Goal: Information Seeking & Learning: Learn about a topic

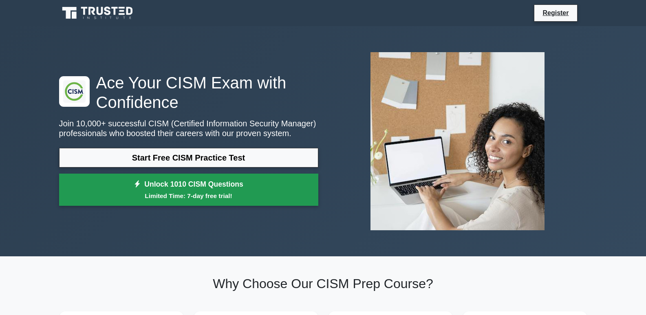
click at [188, 189] on link "Unlock 1010 CISM Questions Limited Time: 7-day free trial!" at bounding box center [188, 190] width 259 height 33
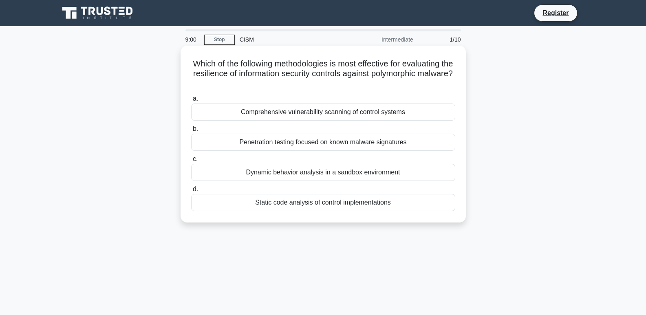
click at [315, 202] on div "Static code analysis of control implementations" at bounding box center [323, 202] width 264 height 17
click at [191, 192] on input "d. Static code analysis of control implementations" at bounding box center [191, 189] width 0 height 5
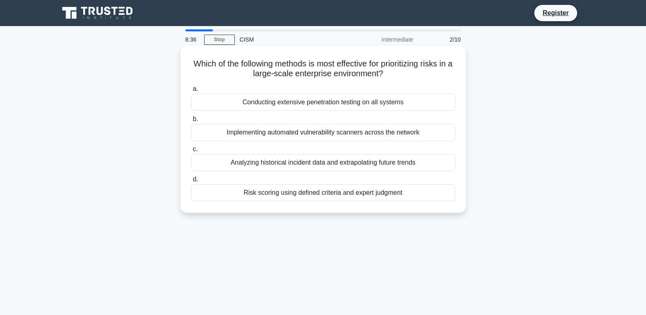
click at [354, 194] on div "Risk scoring using defined criteria and expert judgment" at bounding box center [323, 192] width 264 height 17
click at [191, 182] on input "d. Risk scoring using defined criteria and expert judgment" at bounding box center [191, 179] width 0 height 5
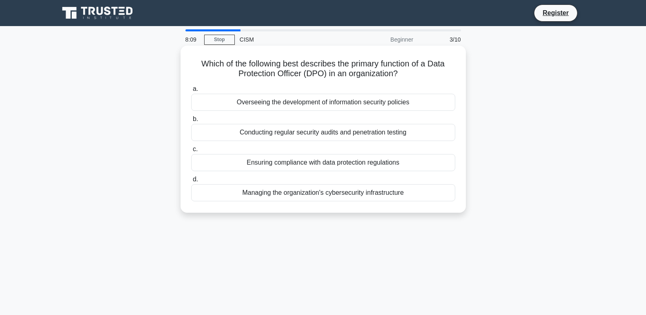
click at [326, 163] on div "Ensuring compliance with data protection regulations" at bounding box center [323, 162] width 264 height 17
click at [191, 152] on input "c. Ensuring compliance with data protection regulations" at bounding box center [191, 149] width 0 height 5
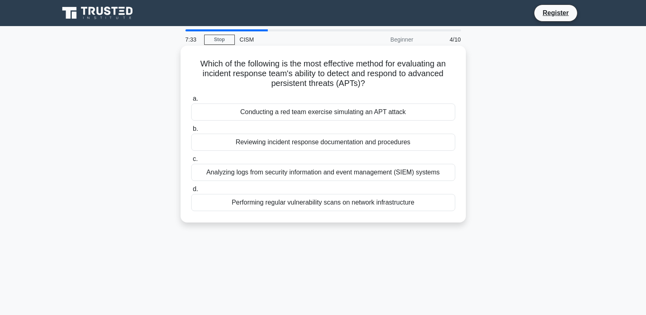
click at [373, 143] on div "Reviewing incident response documentation and procedures" at bounding box center [323, 142] width 264 height 17
click at [191, 132] on input "b. Reviewing incident response documentation and procedures" at bounding box center [191, 128] width 0 height 5
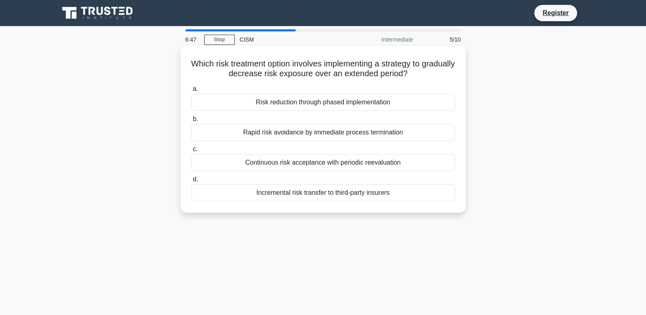
click at [388, 98] on div "Risk reduction through phased implementation" at bounding box center [323, 102] width 264 height 17
click at [191, 92] on input "a. Risk reduction through phased implementation" at bounding box center [191, 88] width 0 height 5
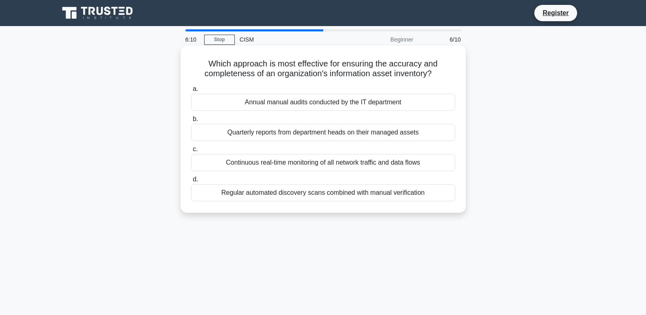
click at [428, 162] on div "Continuous real-time monitoring of all network traffic and data flows" at bounding box center [323, 162] width 264 height 17
click at [191, 152] on input "c. Continuous real-time monitoring of all network traffic and data flows" at bounding box center [191, 149] width 0 height 5
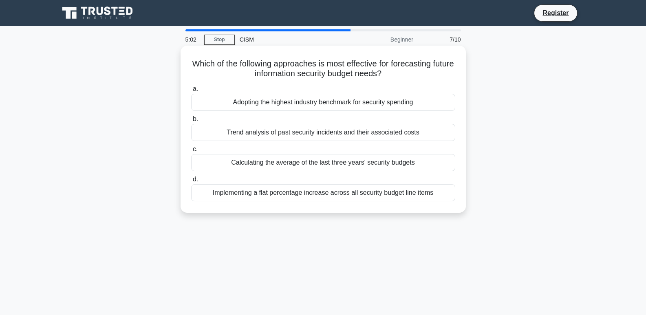
click at [351, 196] on div "Implementing a flat percentage increase across all security budget line items" at bounding box center [323, 192] width 264 height 17
click at [191, 182] on input "d. Implementing a flat percentage increase across all security budget line items" at bounding box center [191, 179] width 0 height 5
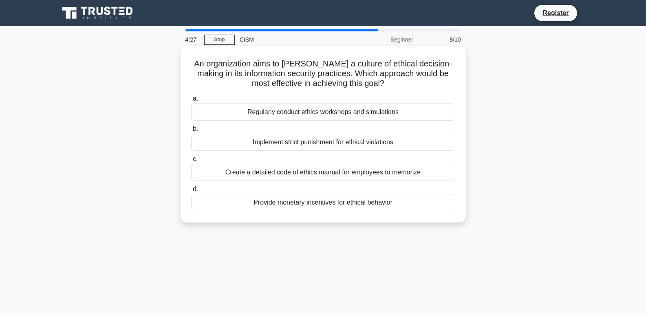
click at [332, 174] on div "Create a detailed code of ethics manual for employees to memorize" at bounding box center [323, 172] width 264 height 17
click at [191, 162] on input "c. Create a detailed code of ethics manual for employees to memorize" at bounding box center [191, 158] width 0 height 5
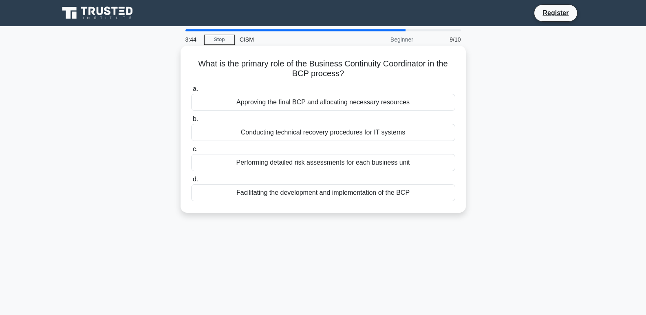
click at [333, 131] on div "Conducting technical recovery procedures for IT systems" at bounding box center [323, 132] width 264 height 17
click at [191, 122] on input "b. Conducting technical recovery procedures for IT systems" at bounding box center [191, 119] width 0 height 5
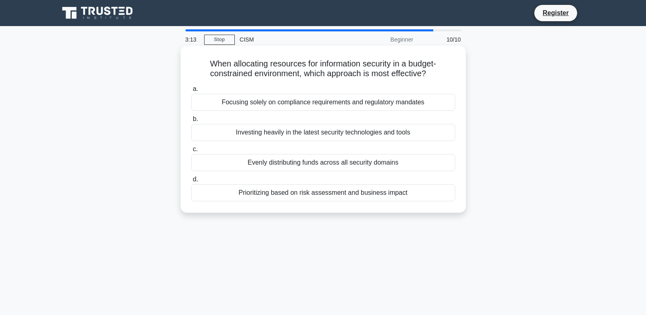
click at [354, 195] on div "Prioritizing based on risk assessment and business impact" at bounding box center [323, 192] width 264 height 17
click at [191, 182] on input "d. Prioritizing based on risk assessment and business impact" at bounding box center [191, 179] width 0 height 5
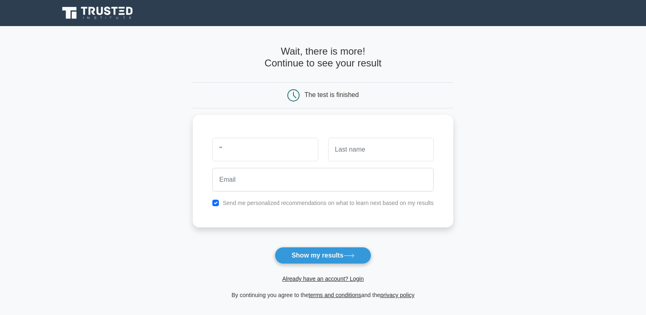
type input "’"
type input "MM"
type input "BB"
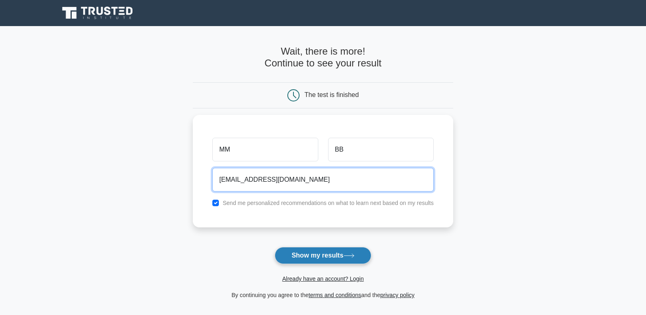
type input "jjg@hy.com"
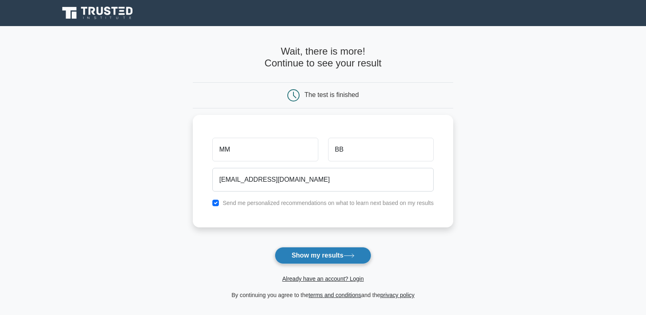
click at [323, 257] on button "Show my results" at bounding box center [323, 255] width 96 height 17
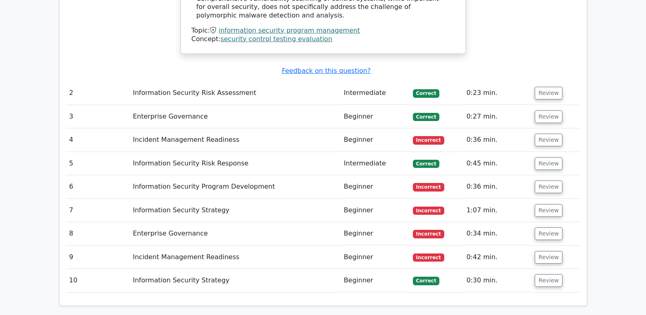
scroll to position [1150, 0]
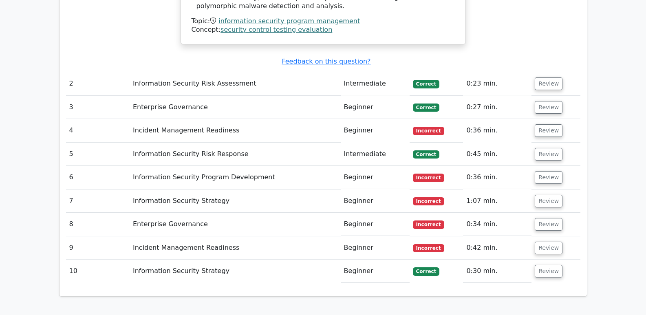
click at [177, 119] on td "Incident Management Readiness" at bounding box center [235, 130] width 211 height 23
click at [544, 124] on button "Review" at bounding box center [549, 130] width 28 height 13
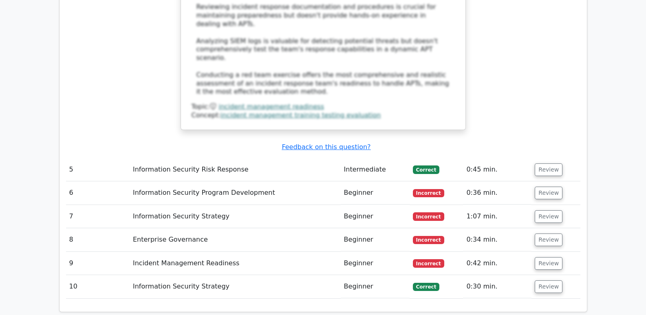
scroll to position [1624, 0]
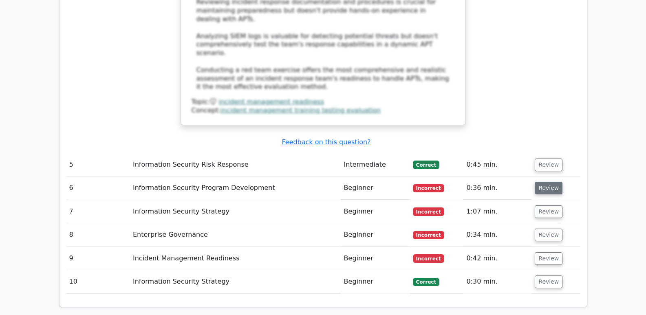
click at [548, 182] on button "Review" at bounding box center [549, 188] width 28 height 13
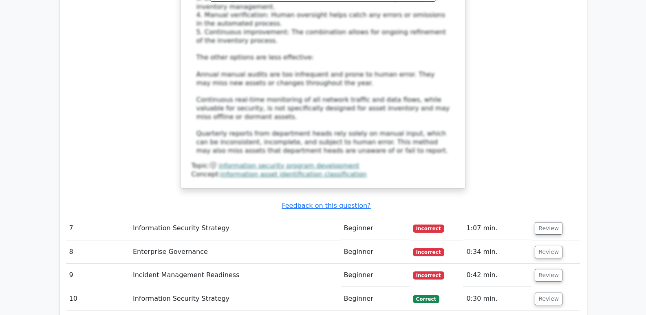
scroll to position [2099, 0]
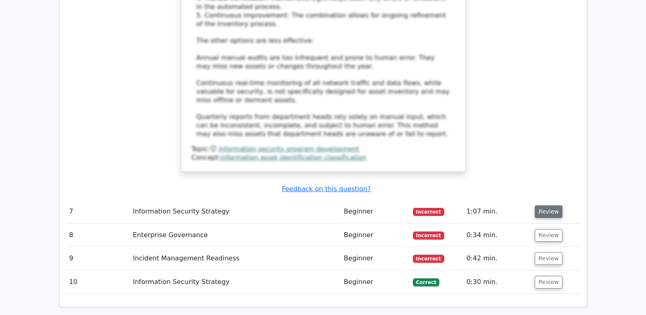
click at [544, 205] on button "Review" at bounding box center [549, 211] width 28 height 13
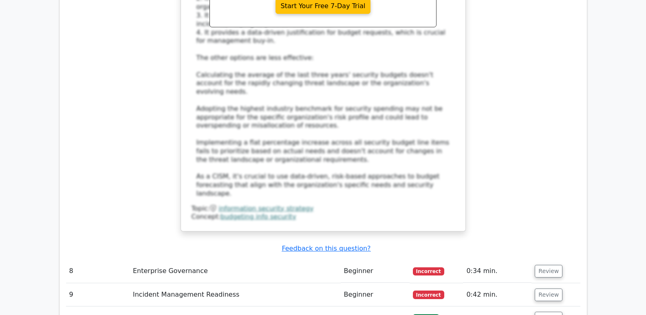
scroll to position [2562, 0]
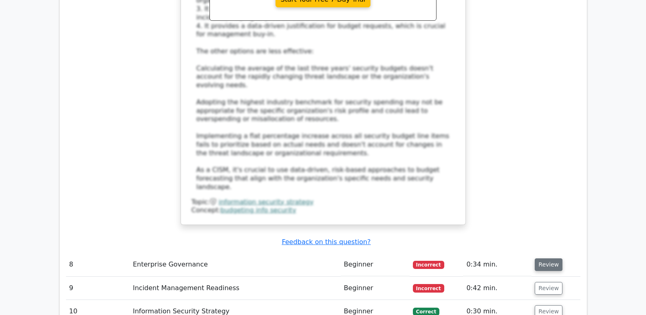
click at [546, 258] on button "Review" at bounding box center [549, 264] width 28 height 13
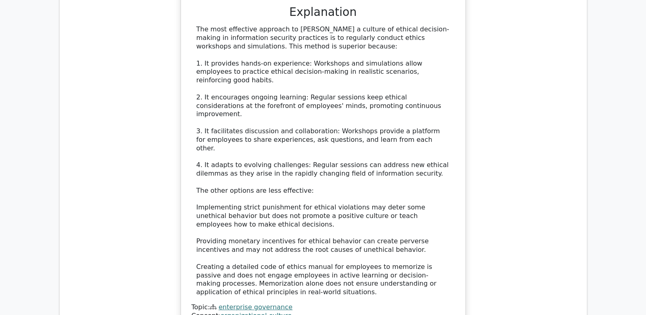
scroll to position [3052, 0]
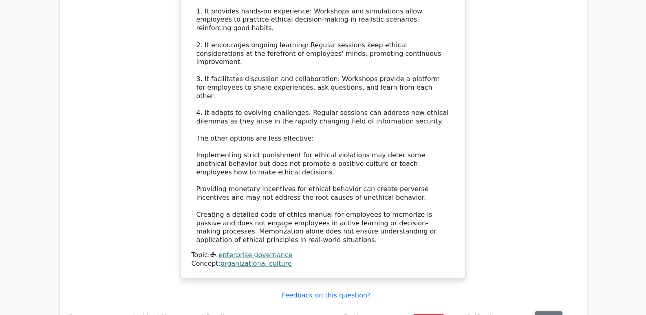
click at [546, 311] on button "Review" at bounding box center [549, 317] width 28 height 13
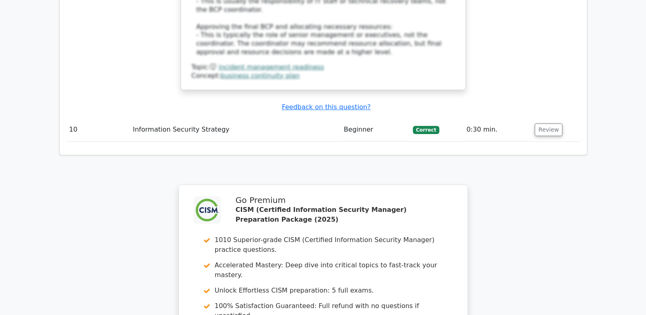
scroll to position [3720, 0]
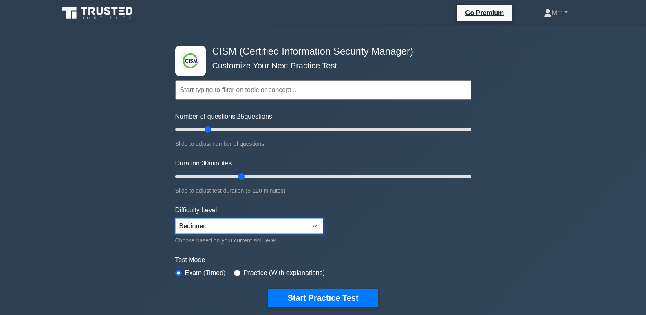
click at [310, 225] on select "Beginner Intermediate Expert" at bounding box center [249, 225] width 148 height 15
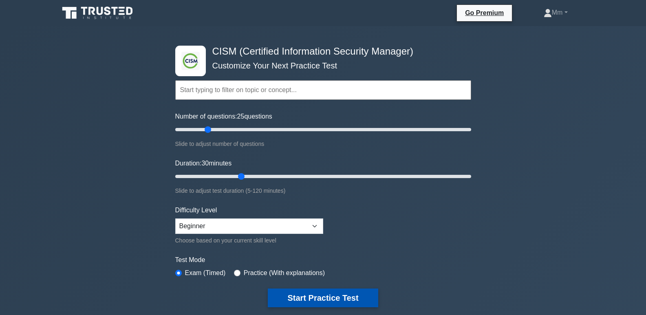
click at [335, 297] on button "Start Practice Test" at bounding box center [323, 297] width 110 height 19
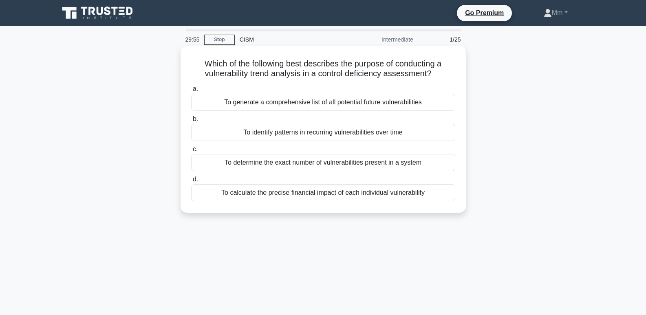
click at [363, 101] on div "To generate a comprehensive list of all potential future vulnerabilities" at bounding box center [323, 102] width 264 height 17
click at [191, 92] on input "a. To generate a comprehensive list of all potential future vulnerabilities" at bounding box center [191, 88] width 0 height 5
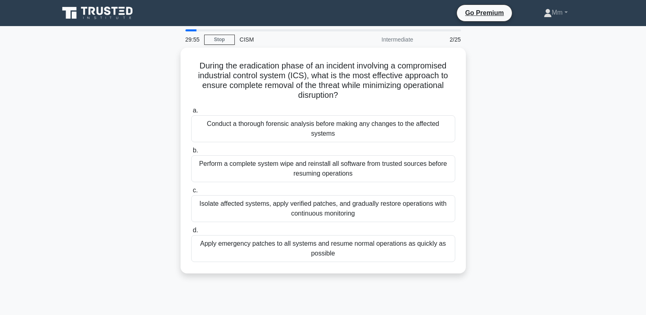
click at [363, 101] on div "During the eradication phase of an incident involving a compromised industrial …" at bounding box center [323, 160] width 279 height 219
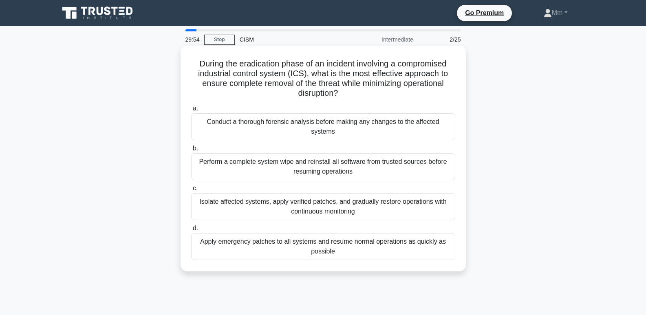
click at [360, 126] on div "Conduct a thorough forensic analysis before making any changes to the affected …" at bounding box center [323, 126] width 264 height 27
click at [191, 111] on input "a. Conduct a thorough forensic analysis before making any changes to the affect…" at bounding box center [191, 108] width 0 height 5
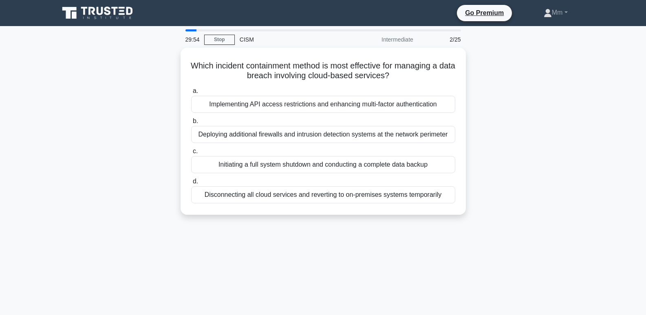
click at [360, 126] on div "Deploying additional firewalls and intrusion detection systems at the network p…" at bounding box center [323, 134] width 264 height 17
click at [191, 124] on input "b. Deploying additional firewalls and intrusion detection systems at the networ…" at bounding box center [191, 121] width 0 height 5
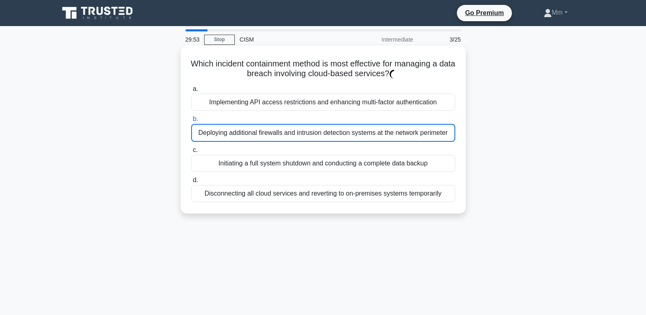
click at [360, 126] on div "Deploying additional firewalls and intrusion detection systems at the network p…" at bounding box center [323, 133] width 264 height 18
click at [191, 122] on input "b. Deploying additional firewalls and intrusion detection systems at the networ…" at bounding box center [191, 119] width 0 height 5
click at [360, 126] on div "Deploying additional firewalls and intrusion detection systems at the network p…" at bounding box center [323, 133] width 264 height 18
click at [191, 122] on input "b. Deploying additional firewalls and intrusion detection systems at the networ…" at bounding box center [191, 119] width 0 height 5
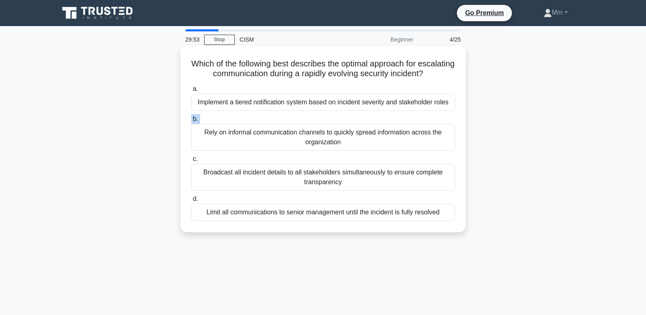
click at [360, 126] on label "b. Rely on informal communication channels to quickly spread information across…" at bounding box center [323, 132] width 264 height 37
click at [191, 122] on input "b. Rely on informal communication channels to quickly spread information across…" at bounding box center [191, 119] width 0 height 5
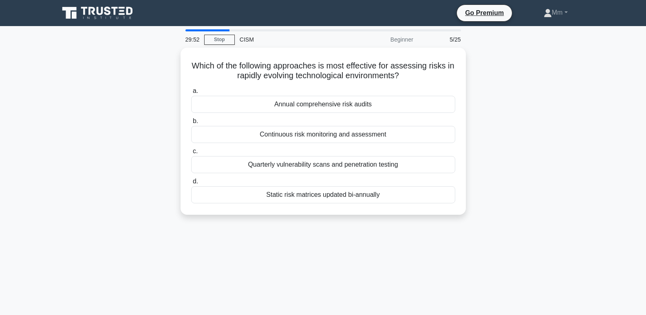
click at [360, 126] on div "Continuous risk monitoring and assessment" at bounding box center [323, 134] width 264 height 17
click at [191, 124] on input "b. Continuous risk monitoring and assessment" at bounding box center [191, 121] width 0 height 5
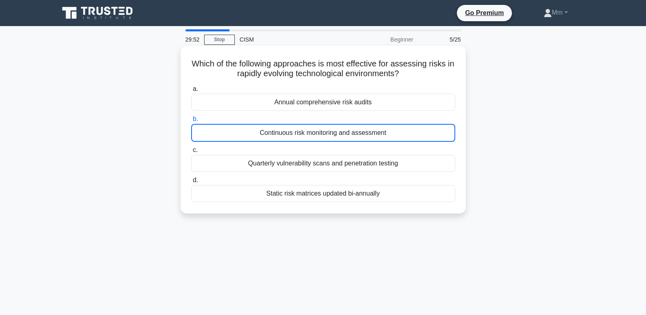
click at [360, 126] on div "Continuous risk monitoring and assessment" at bounding box center [323, 133] width 264 height 18
click at [191, 122] on input "b. Continuous risk monitoring and assessment" at bounding box center [191, 119] width 0 height 5
click at [360, 126] on div "Continuous risk monitoring and assessment" at bounding box center [323, 133] width 264 height 18
click at [191, 122] on input "b. Continuous risk monitoring and assessment" at bounding box center [191, 119] width 0 height 5
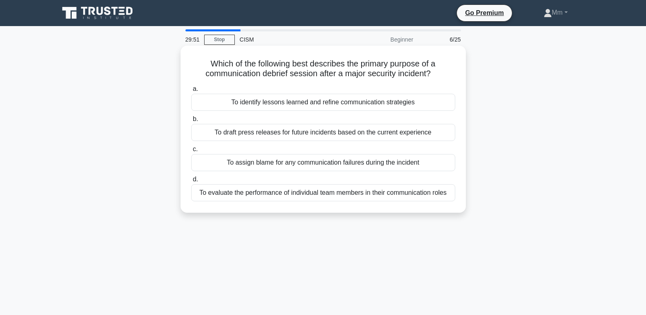
click at [360, 126] on div "To draft press releases for future incidents based on the current experience" at bounding box center [323, 132] width 264 height 17
click at [191, 122] on input "b. To draft press releases for future incidents based on the current experience" at bounding box center [191, 119] width 0 height 5
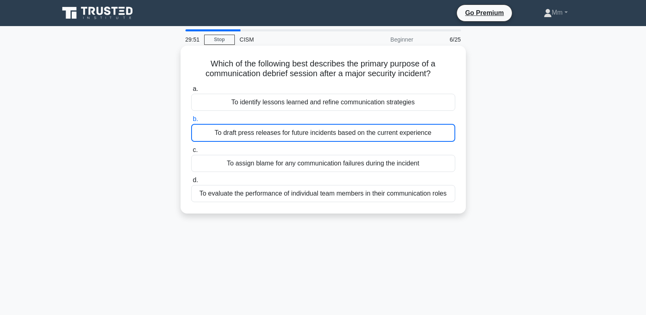
click at [360, 126] on div "To draft press releases for future incidents based on the current experience" at bounding box center [323, 133] width 264 height 18
click at [191, 122] on input "b. To draft press releases for future incidents based on the current experience" at bounding box center [191, 119] width 0 height 5
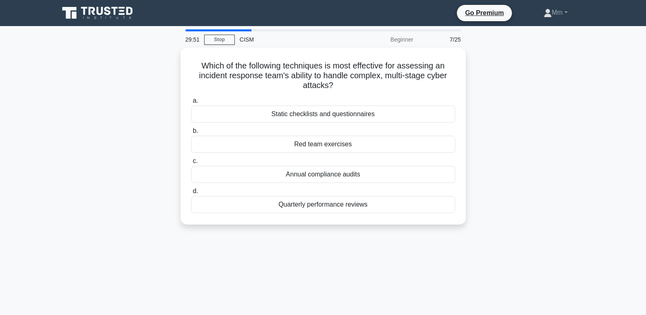
click at [360, 126] on label "b. Red team exercises" at bounding box center [323, 139] width 264 height 27
click at [191, 128] on input "b. Red team exercises" at bounding box center [191, 130] width 0 height 5
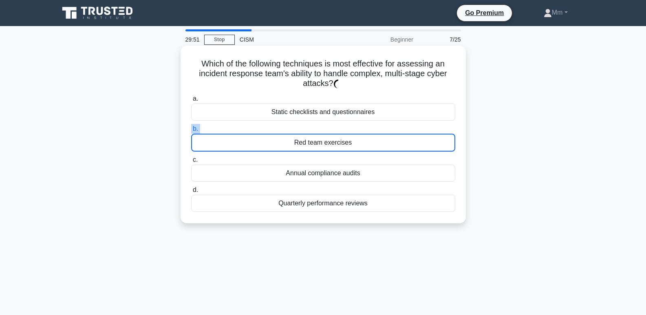
click at [360, 126] on label "b. Red team exercises" at bounding box center [323, 138] width 264 height 28
click at [191, 126] on input "b. Red team exercises" at bounding box center [191, 128] width 0 height 5
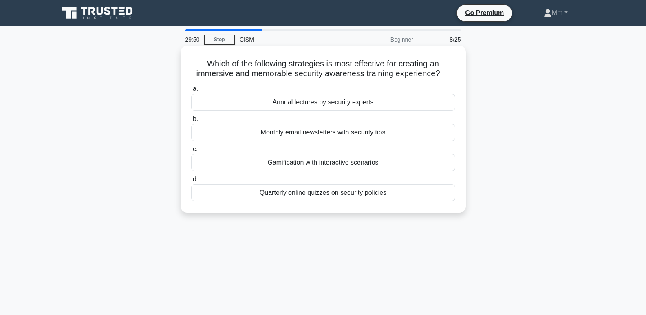
click at [360, 126] on div "Monthly email newsletters with security tips" at bounding box center [323, 132] width 264 height 17
click at [191, 122] on input "b. Monthly email newsletters with security tips" at bounding box center [191, 119] width 0 height 5
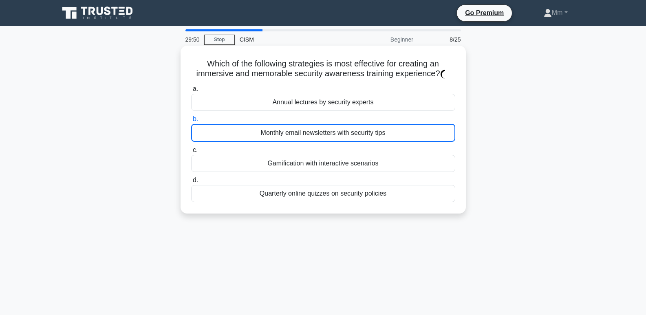
click at [360, 126] on div "Monthly email newsletters with security tips" at bounding box center [323, 133] width 264 height 18
click at [191, 122] on input "b. Monthly email newsletters with security tips" at bounding box center [191, 119] width 0 height 5
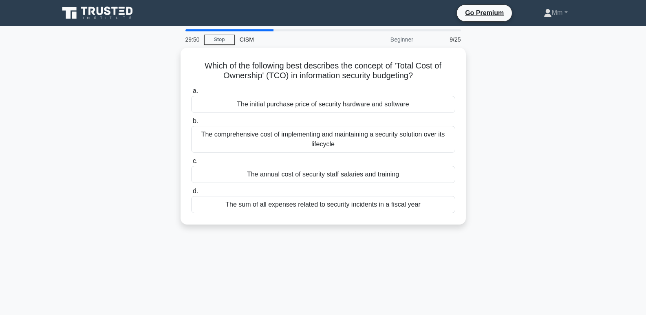
click at [360, 126] on div "The comprehensive cost of implementing and maintaining a security solution over…" at bounding box center [323, 139] width 264 height 27
click at [191, 124] on input "b. The comprehensive cost of implementing and maintaining a security solution o…" at bounding box center [191, 121] width 0 height 5
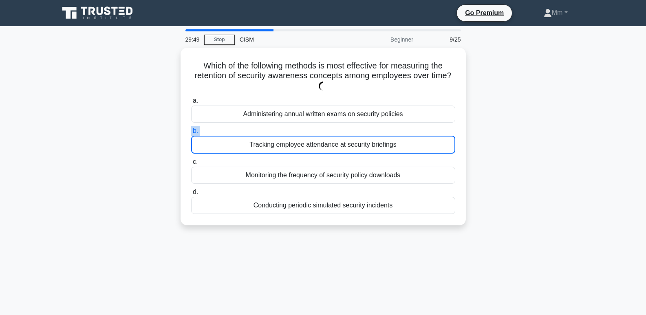
click at [360, 126] on label "b. Tracking employee attendance at security briefings" at bounding box center [323, 140] width 264 height 28
click at [191, 128] on input "b. Tracking employee attendance at security briefings" at bounding box center [191, 130] width 0 height 5
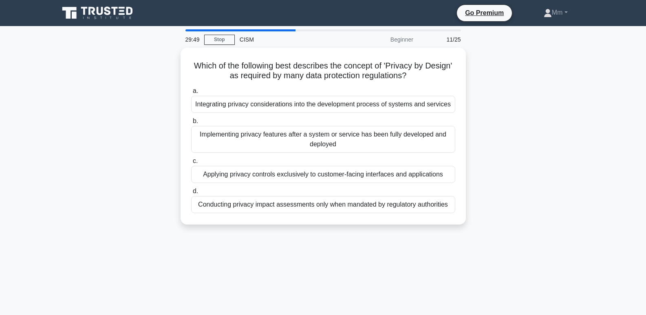
click at [360, 126] on div "Implementing privacy features after a system or service has been fully develope…" at bounding box center [323, 139] width 264 height 27
click at [191, 124] on input "b. Implementing privacy features after a system or service has been fully devel…" at bounding box center [191, 121] width 0 height 5
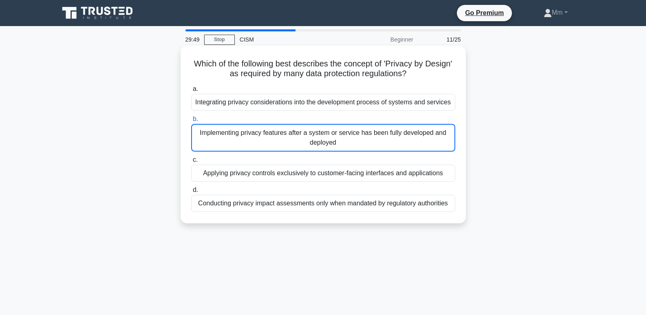
click at [360, 126] on div "Implementing privacy features after a system or service has been fully develope…" at bounding box center [323, 138] width 264 height 28
click at [191, 122] on input "b. Implementing privacy features after a system or service has been fully devel…" at bounding box center [191, 119] width 0 height 5
click at [360, 126] on div "Implementing privacy features after a system or service has been fully develope…" at bounding box center [323, 138] width 264 height 28
click at [191, 122] on input "b. Implementing privacy features after a system or service has been fully devel…" at bounding box center [191, 119] width 0 height 5
click at [360, 126] on div "Implementing privacy features after a system or service has been fully develope…" at bounding box center [323, 138] width 264 height 28
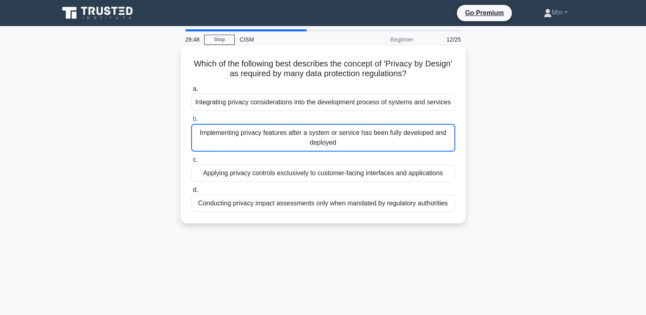
click at [191, 122] on input "b. Implementing privacy features after a system or service has been fully devel…" at bounding box center [191, 119] width 0 height 5
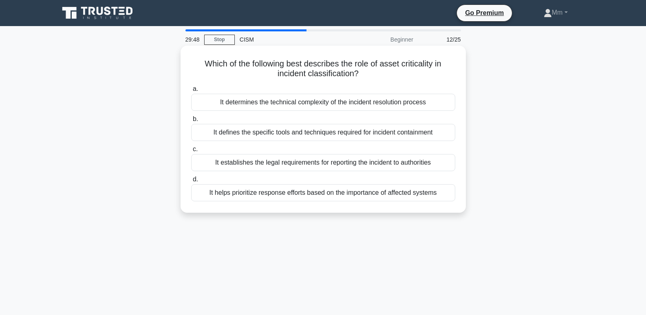
click at [360, 126] on div "It defines the specific tools and techniques required for incident containment" at bounding box center [323, 132] width 264 height 17
click at [191, 122] on input "b. It defines the specific tools and techniques required for incident containme…" at bounding box center [191, 119] width 0 height 5
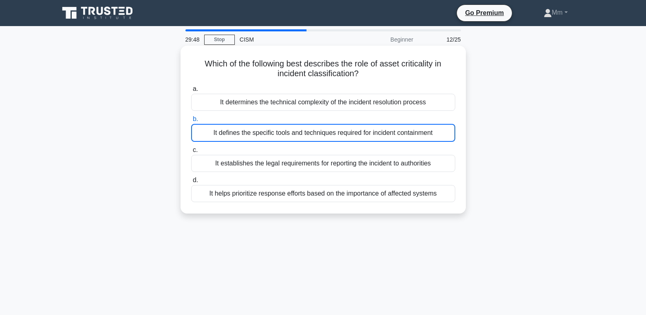
click at [360, 126] on div "It defines the specific tools and techniques required for incident containment" at bounding box center [323, 133] width 264 height 18
click at [191, 122] on input "b. It defines the specific tools and techniques required for incident containme…" at bounding box center [191, 119] width 0 height 5
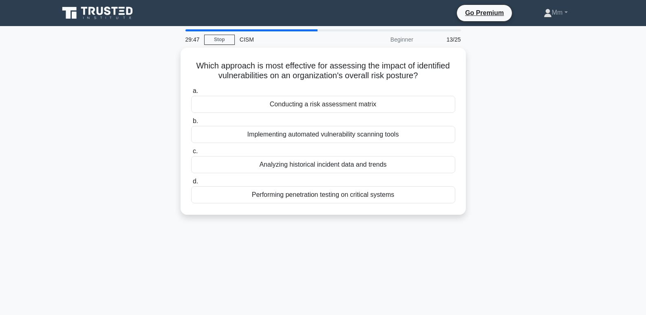
click at [360, 126] on div "Implementing automated vulnerability scanning tools" at bounding box center [323, 134] width 264 height 17
click at [191, 124] on input "b. Implementing automated vulnerability scanning tools" at bounding box center [191, 121] width 0 height 5
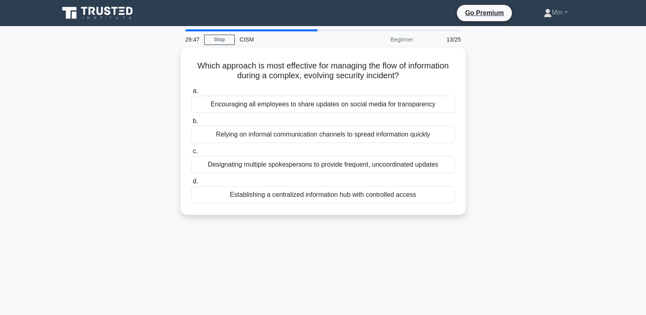
click at [360, 126] on div "Relying on informal communication channels to spread information quickly" at bounding box center [323, 134] width 264 height 17
click at [191, 124] on input "b. Relying on informal communication channels to spread information quickly" at bounding box center [191, 121] width 0 height 5
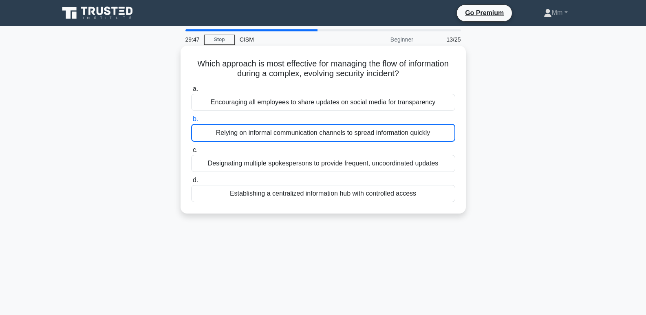
click at [360, 126] on div "Relying on informal communication channels to spread information quickly" at bounding box center [323, 133] width 264 height 18
click at [191, 122] on input "b. Relying on informal communication channels to spread information quickly" at bounding box center [191, 119] width 0 height 5
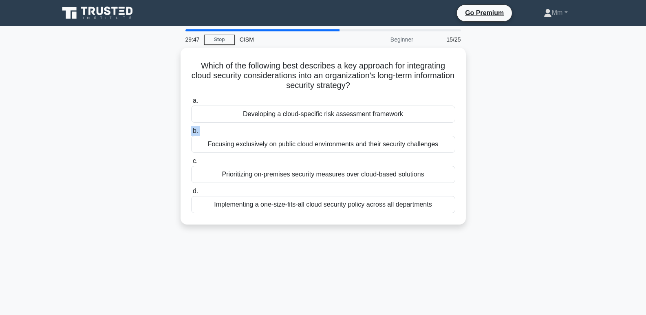
click at [360, 126] on label "b. Focusing exclusively on public cloud environments and their security challen…" at bounding box center [323, 139] width 264 height 27
click at [191, 128] on input "b. Focusing exclusively on public cloud environments and their security challen…" at bounding box center [191, 130] width 0 height 5
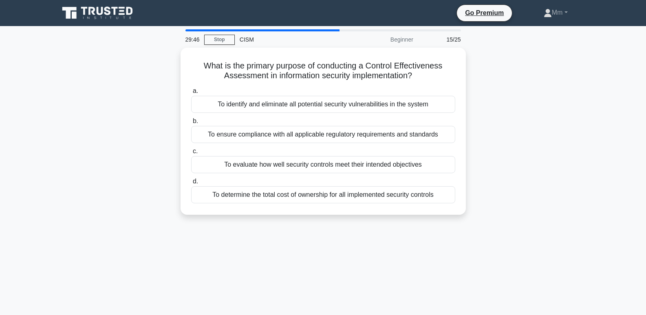
click at [360, 126] on div "To ensure compliance with all applicable regulatory requirements and standards" at bounding box center [323, 134] width 264 height 17
click at [191, 124] on input "b. To ensure compliance with all applicable regulatory requirements and standar…" at bounding box center [191, 121] width 0 height 5
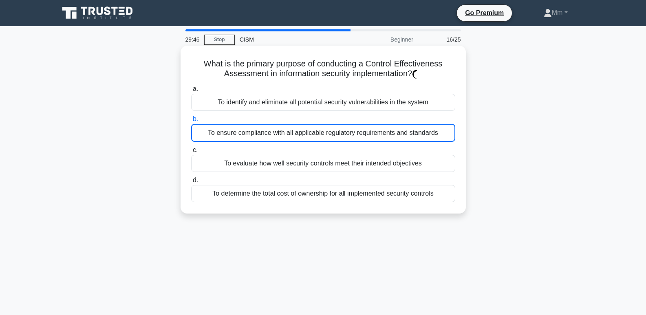
click at [360, 126] on div "To ensure compliance with all applicable regulatory requirements and standards" at bounding box center [323, 133] width 264 height 18
click at [191, 122] on input "b. To ensure compliance with all applicable regulatory requirements and standar…" at bounding box center [191, 119] width 0 height 5
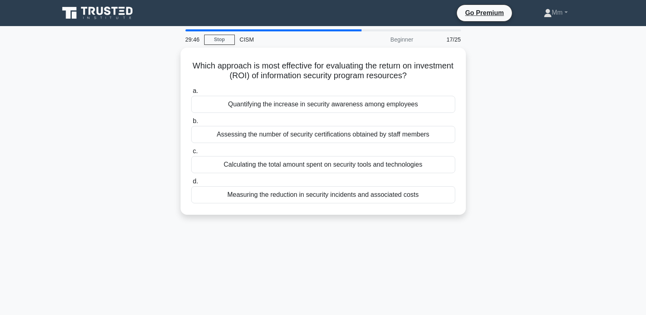
click at [360, 126] on div "Assessing the number of security certifications obtained by staff members" at bounding box center [323, 134] width 264 height 17
click at [191, 124] on input "b. Assessing the number of security certifications obtained by staff members" at bounding box center [191, 121] width 0 height 5
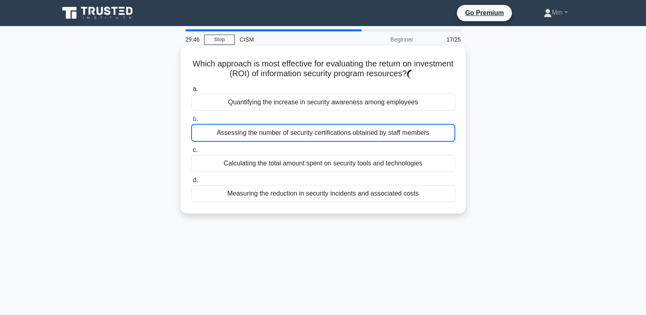
click at [360, 126] on div "Assessing the number of security certifications obtained by staff members" at bounding box center [323, 133] width 264 height 18
click at [191, 122] on input "b. Assessing the number of security certifications obtained by staff members" at bounding box center [191, 119] width 0 height 5
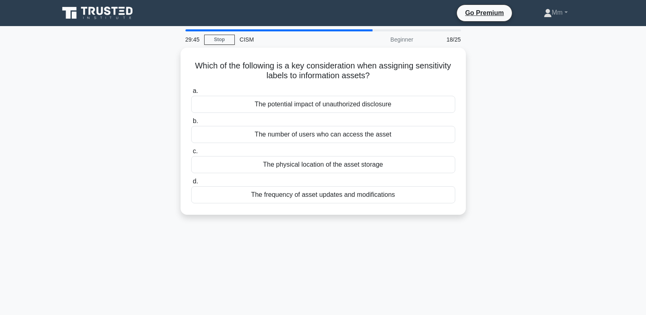
click at [360, 126] on div "The number of users who can access the asset" at bounding box center [323, 134] width 264 height 17
click at [191, 124] on input "b. The number of users who can access the asset" at bounding box center [191, 121] width 0 height 5
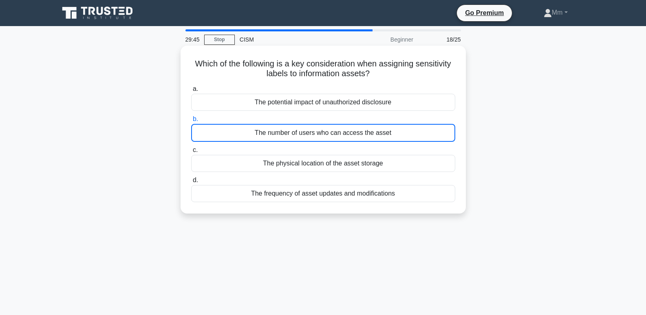
click at [360, 126] on div "The number of users who can access the asset" at bounding box center [323, 133] width 264 height 18
click at [191, 122] on input "b. The number of users who can access the asset" at bounding box center [191, 119] width 0 height 5
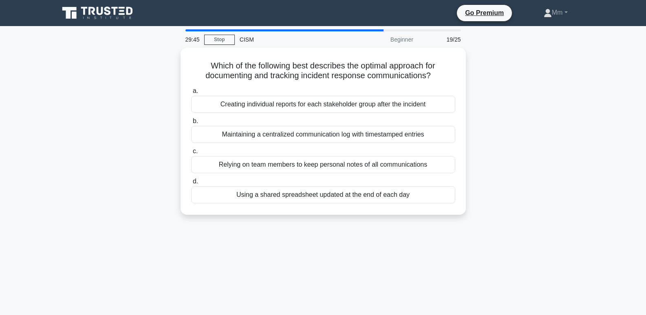
click at [360, 126] on div "Maintaining a centralized communication log with timestamped entries" at bounding box center [323, 134] width 264 height 17
click at [191, 124] on input "b. Maintaining a centralized communication log with timestamped entries" at bounding box center [191, 121] width 0 height 5
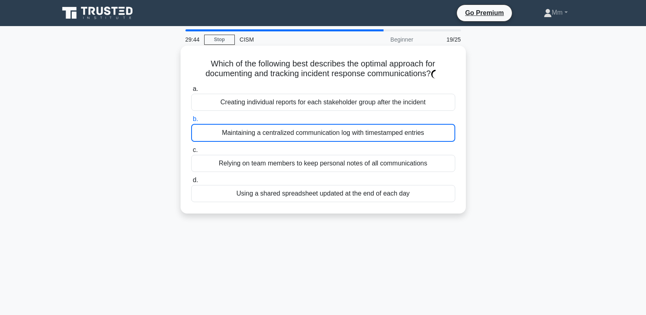
click at [360, 126] on div "Maintaining a centralized communication log with timestamped entries" at bounding box center [323, 133] width 264 height 18
click at [191, 122] on input "b. Maintaining a centralized communication log with timestamped entries" at bounding box center [191, 119] width 0 height 5
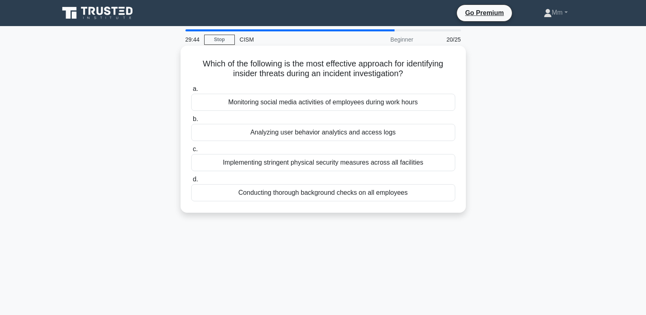
click at [360, 126] on div "Analyzing user behavior analytics and access logs" at bounding box center [323, 132] width 264 height 17
click at [191, 122] on input "b. Analyzing user behavior analytics and access logs" at bounding box center [191, 119] width 0 height 5
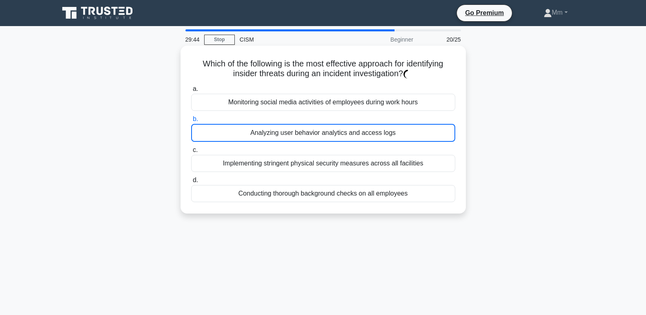
click at [360, 126] on div "Analyzing user behavior analytics and access logs" at bounding box center [323, 133] width 264 height 18
click at [191, 122] on input "b. Analyzing user behavior analytics and access logs" at bounding box center [191, 119] width 0 height 5
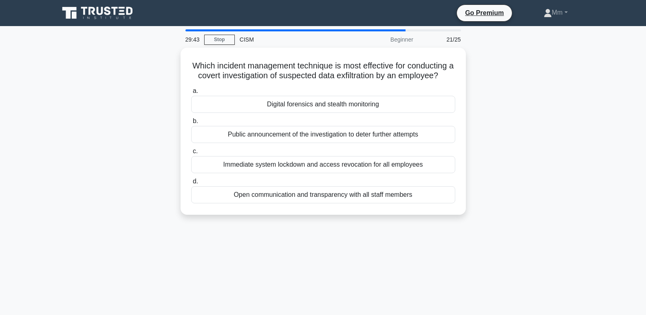
click at [360, 126] on label "b. Public announcement of the investigation to deter further attempts" at bounding box center [323, 129] width 264 height 27
click at [191, 124] on input "b. Public announcement of the investigation to deter further attempts" at bounding box center [191, 121] width 0 height 5
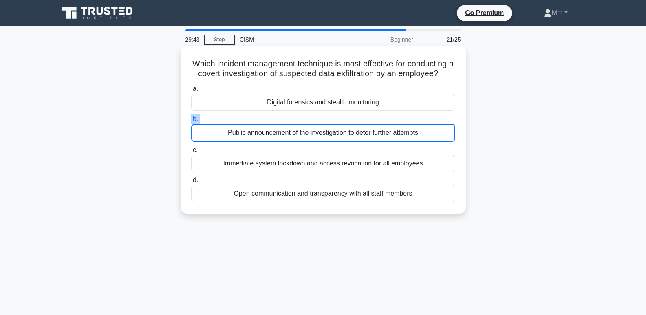
click at [360, 126] on label "b. Public announcement of the investigation to deter further attempts" at bounding box center [323, 128] width 264 height 28
click at [191, 122] on input "b. Public announcement of the investigation to deter further attempts" at bounding box center [191, 119] width 0 height 5
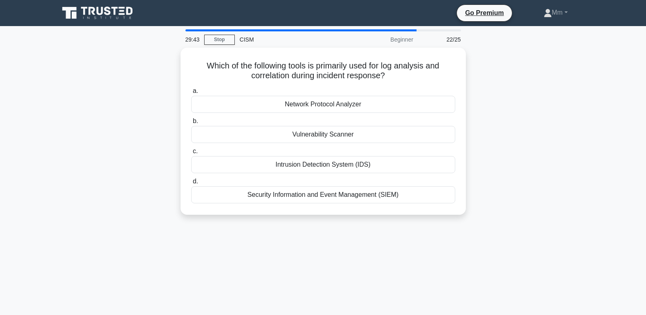
click at [360, 126] on div "Vulnerability Scanner" at bounding box center [323, 134] width 264 height 17
click at [191, 124] on input "b. Vulnerability Scanner" at bounding box center [191, 121] width 0 height 5
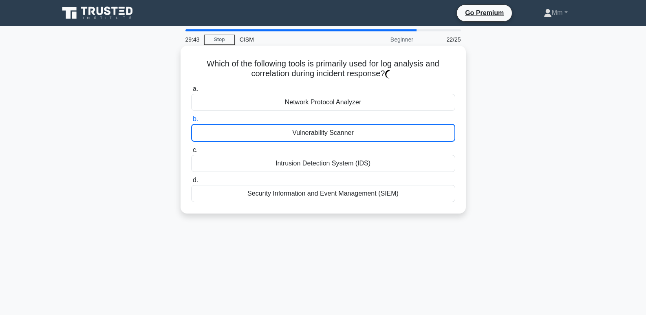
click at [360, 126] on div "Vulnerability Scanner" at bounding box center [323, 133] width 264 height 18
click at [191, 122] on input "b. Vulnerability Scanner" at bounding box center [191, 119] width 0 height 5
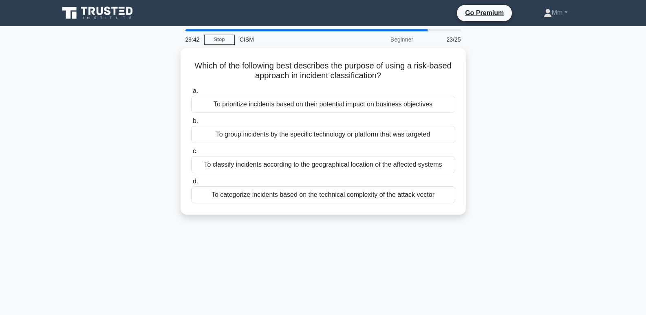
click at [360, 126] on div "To group incidents by the specific technology or platform that was targeted" at bounding box center [323, 134] width 264 height 17
click at [191, 124] on input "b. To group incidents by the specific technology or platform that was targeted" at bounding box center [191, 121] width 0 height 5
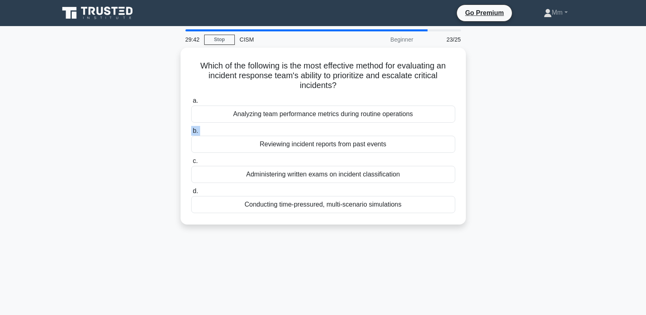
click at [360, 126] on label "b. Reviewing incident reports from past events" at bounding box center [323, 139] width 264 height 27
click at [191, 128] on input "b. Reviewing incident reports from past events" at bounding box center [191, 130] width 0 height 5
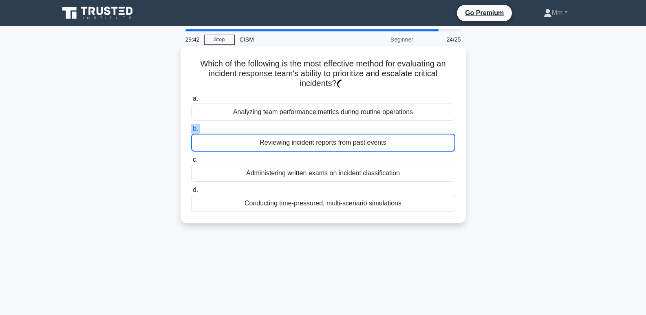
click at [360, 126] on label "b. Reviewing incident reports from past events" at bounding box center [323, 138] width 264 height 28
click at [191, 126] on input "b. Reviewing incident reports from past events" at bounding box center [191, 128] width 0 height 5
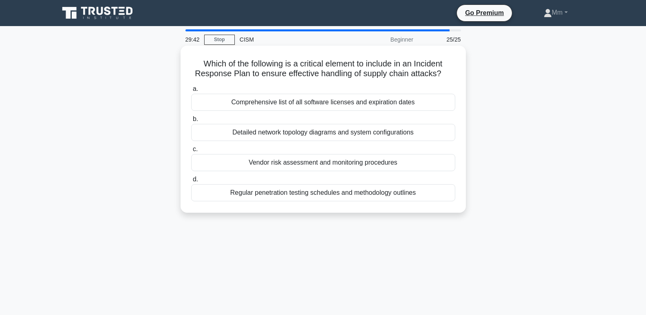
click at [360, 126] on div "Detailed network topology diagrams and system configurations" at bounding box center [323, 132] width 264 height 17
click at [191, 122] on input "b. Detailed network topology diagrams and system configurations" at bounding box center [191, 119] width 0 height 5
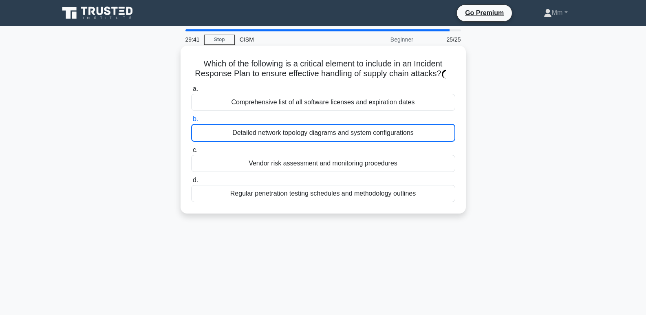
click at [360, 126] on div "Detailed network topology diagrams and system configurations" at bounding box center [323, 133] width 264 height 18
click at [191, 122] on input "b. Detailed network topology diagrams and system configurations" at bounding box center [191, 119] width 0 height 5
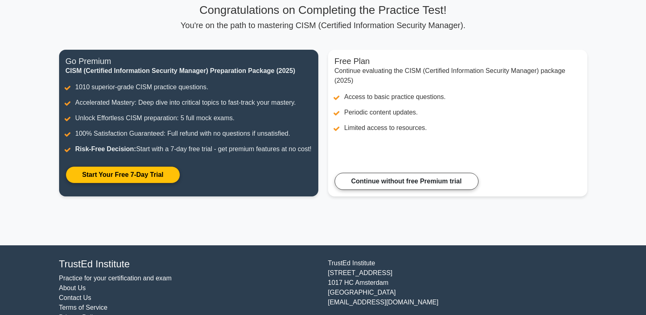
scroll to position [63, 0]
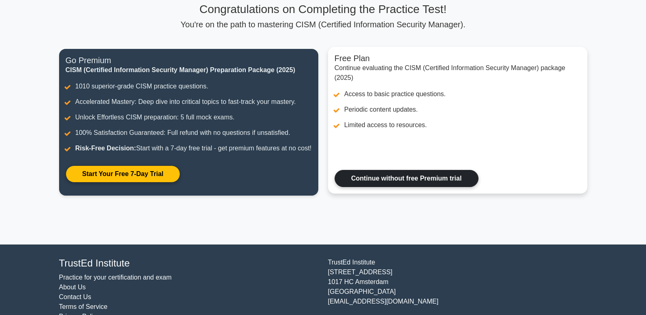
click at [478, 170] on link "Continue without free Premium trial" at bounding box center [406, 178] width 144 height 17
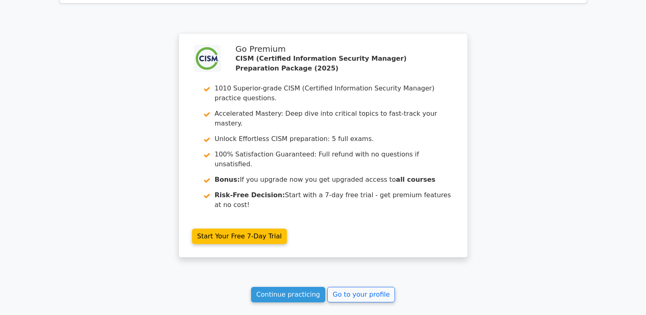
scroll to position [1871, 0]
